Goal: Information Seeking & Learning: Check status

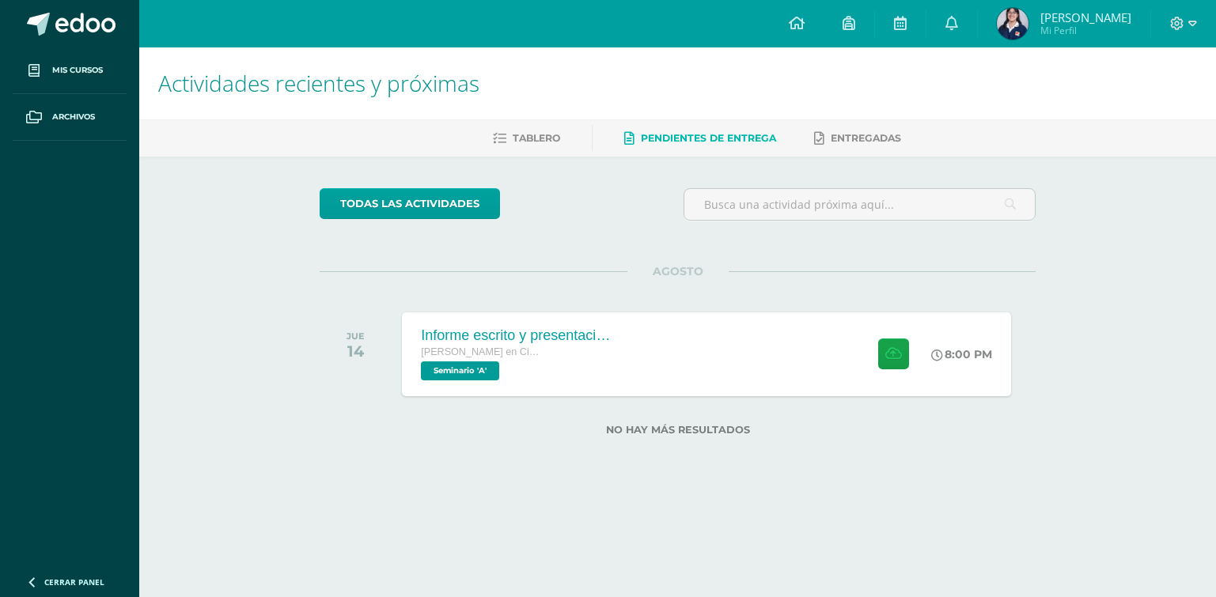
click at [683, 134] on span "Pendientes de entrega" at bounding box center [708, 138] width 135 height 12
click at [1064, 19] on span "[PERSON_NAME]" at bounding box center [1085, 17] width 91 height 16
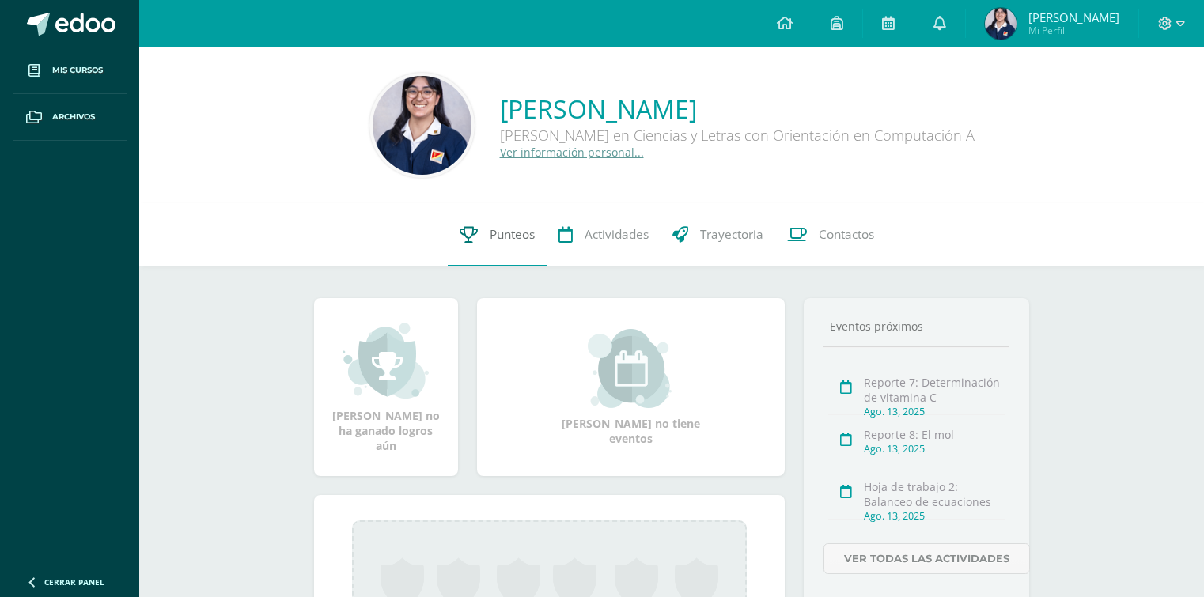
click at [502, 234] on span "Punteos" at bounding box center [512, 234] width 45 height 17
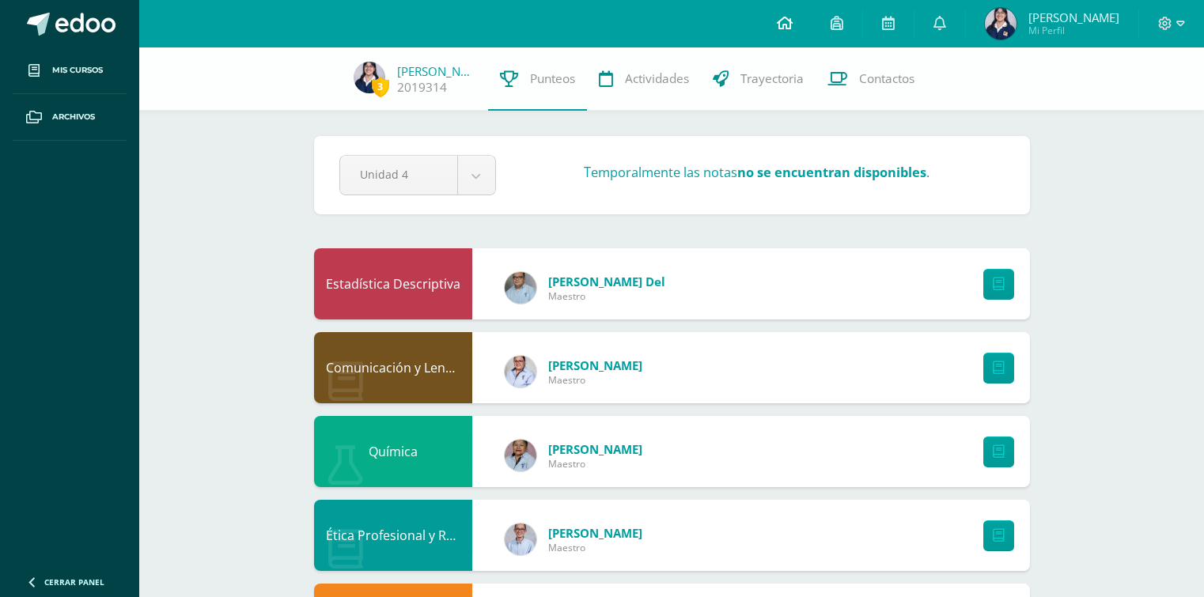
drag, startPoint x: 796, startPoint y: 27, endPoint x: 803, endPoint y: 38, distance: 13.2
click at [793, 28] on icon at bounding box center [785, 23] width 16 height 14
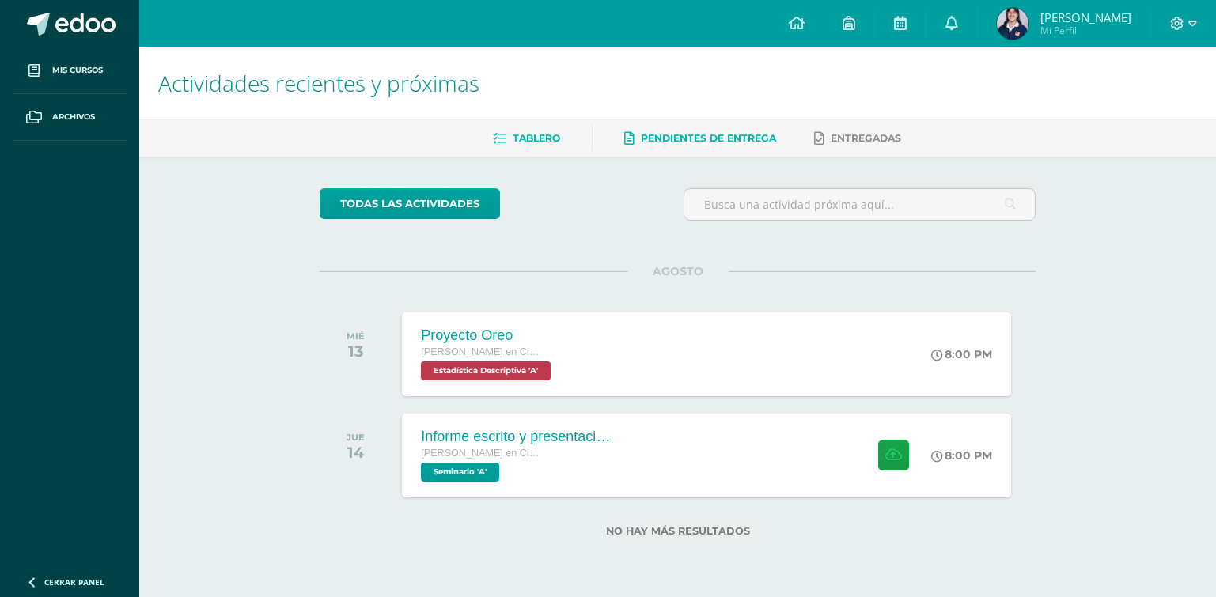
click at [680, 138] on span "Pendientes de entrega" at bounding box center [708, 138] width 135 height 12
